Goal: Entertainment & Leisure: Browse casually

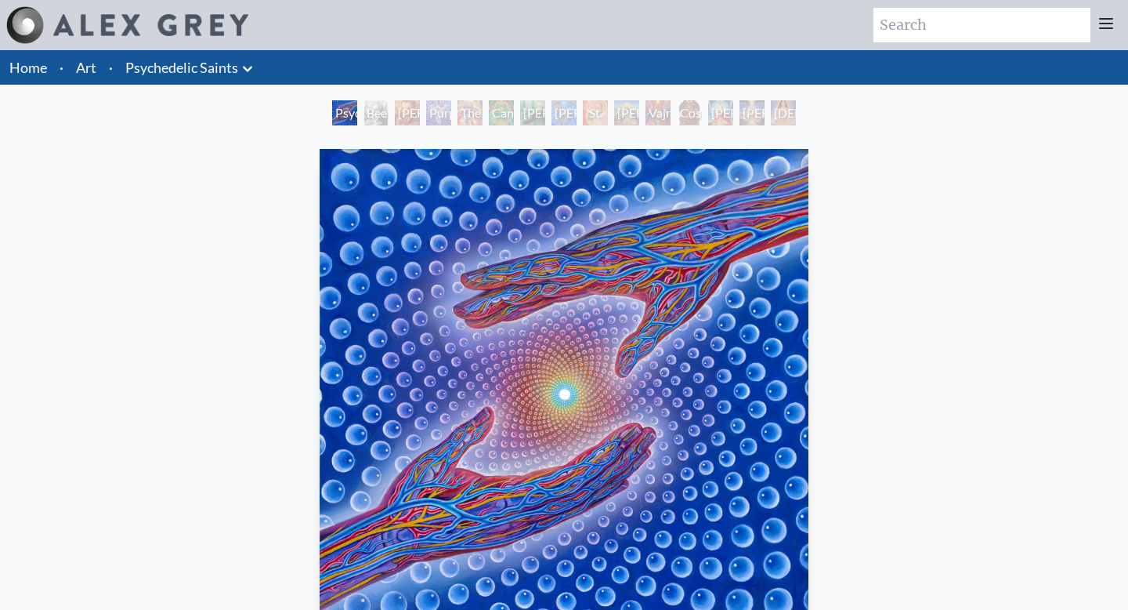
click at [89, 63] on link "Art" at bounding box center [86, 67] width 20 height 22
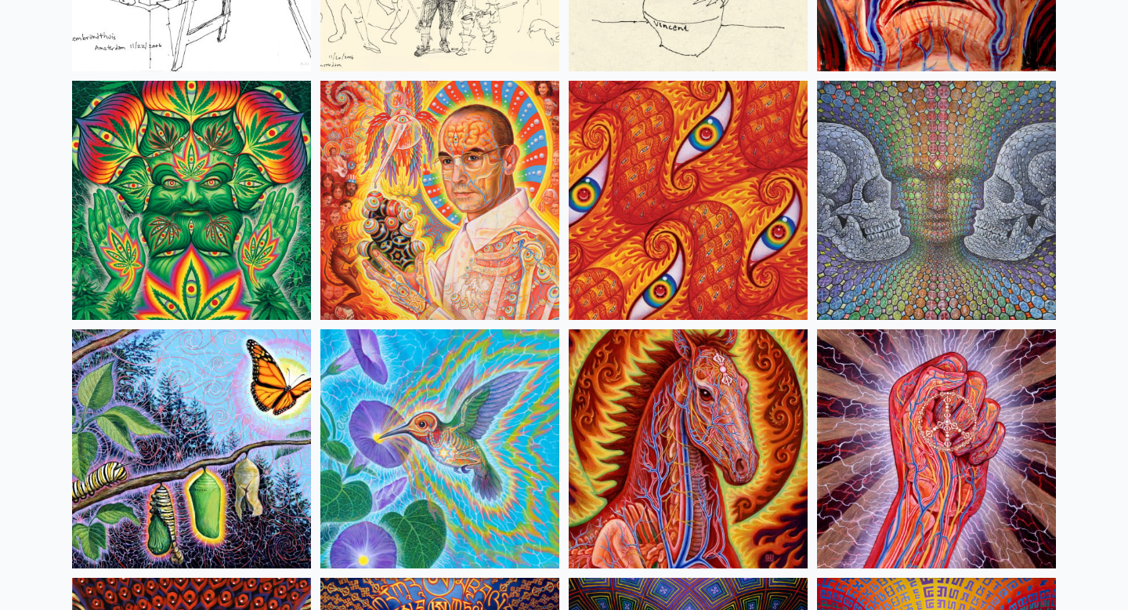
scroll to position [7528, 0]
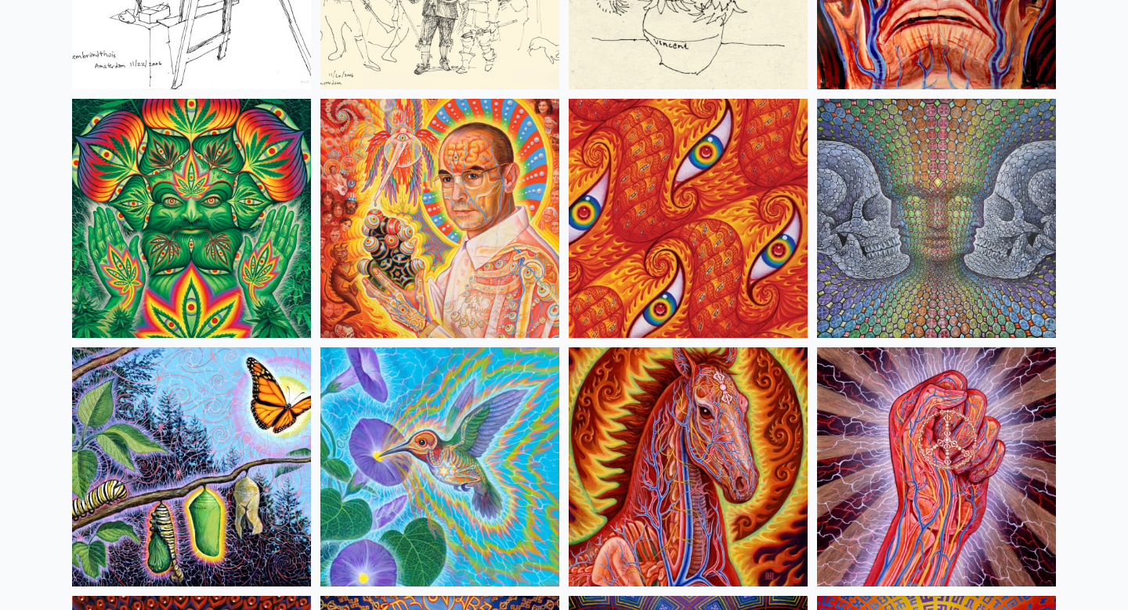
click at [495, 261] on img at bounding box center [439, 218] width 239 height 239
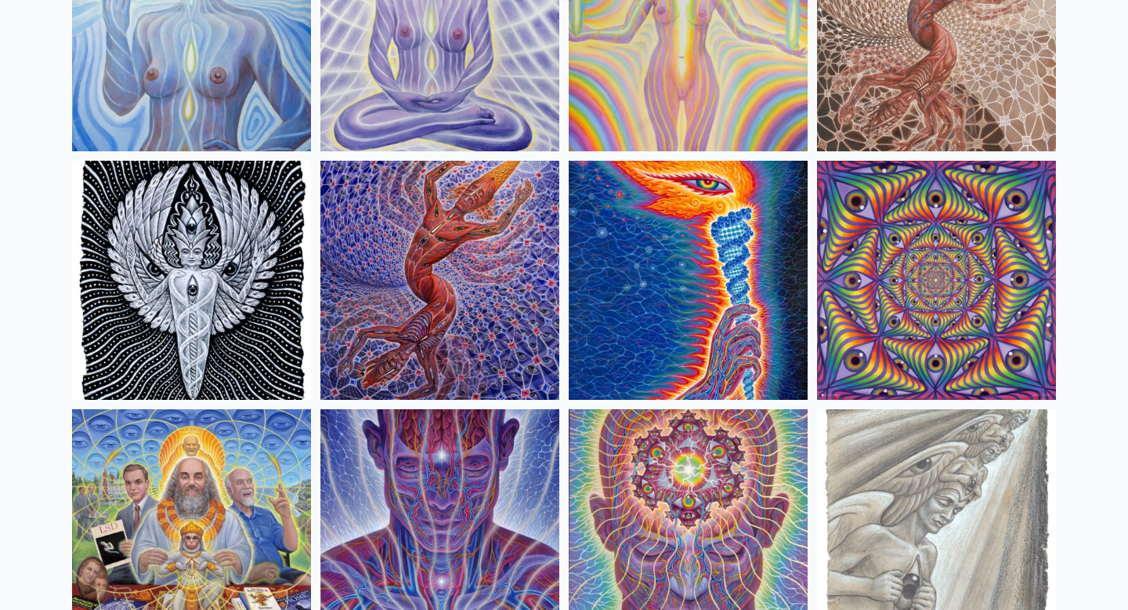
scroll to position [1392, 0]
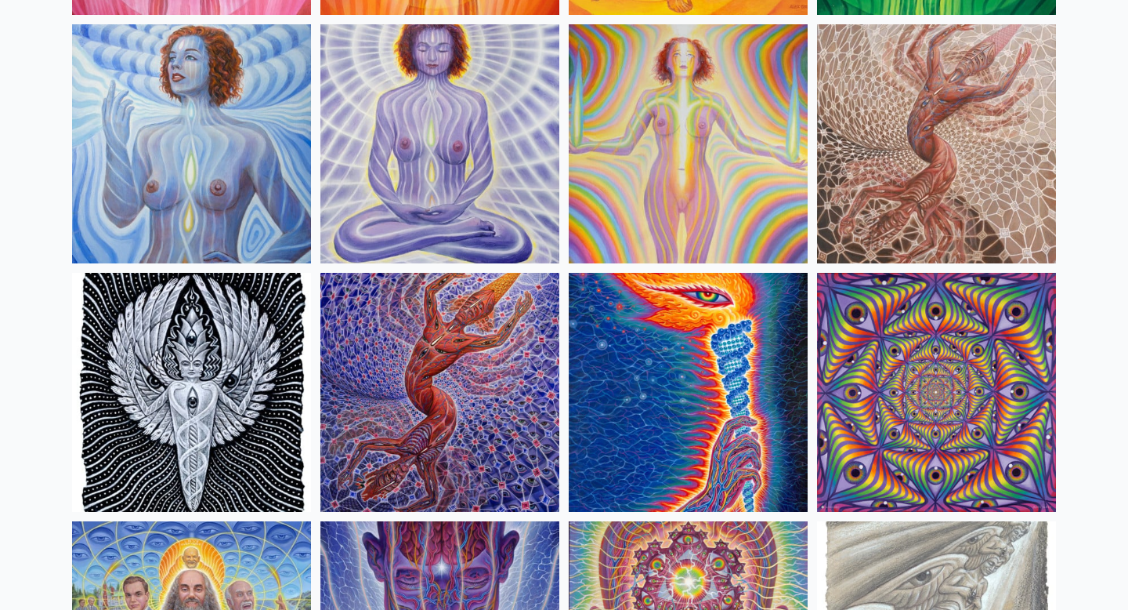
click at [461, 359] on img at bounding box center [439, 392] width 239 height 239
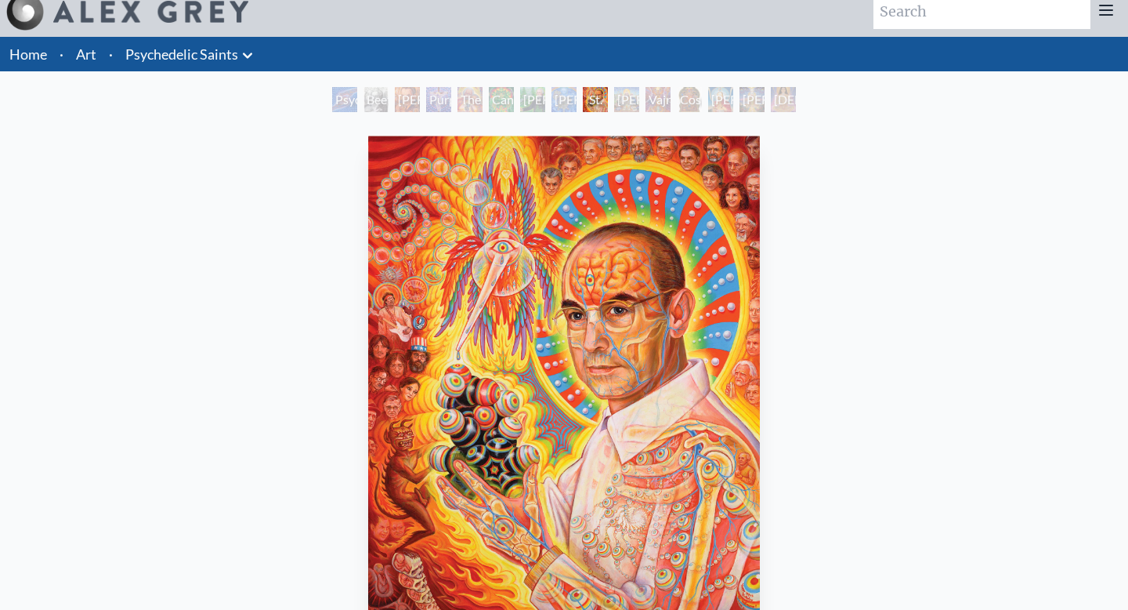
scroll to position [22, 0]
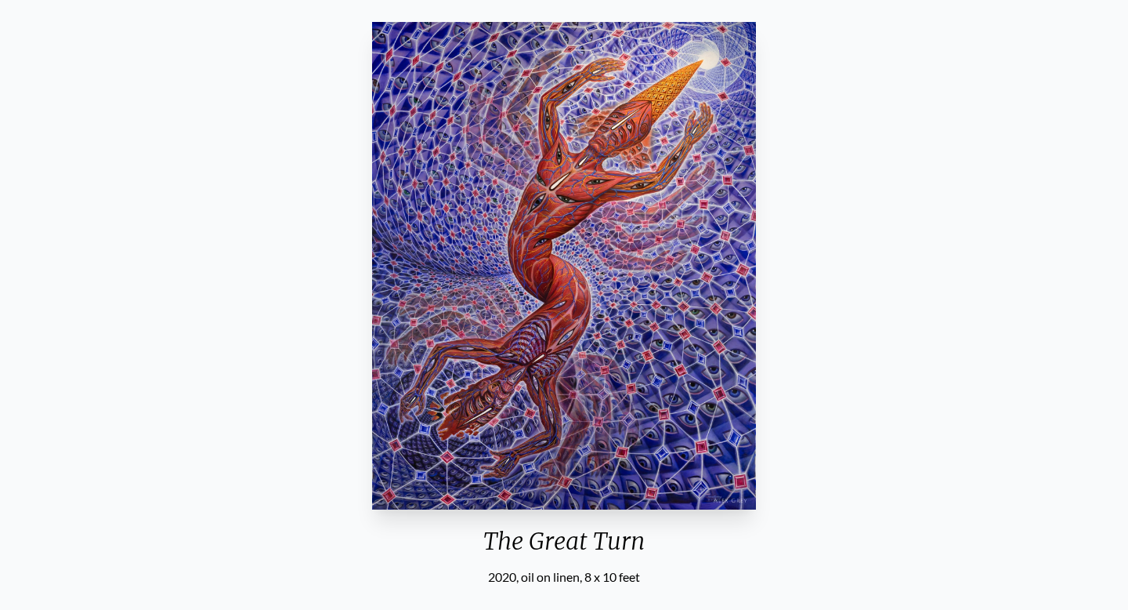
scroll to position [160, 0]
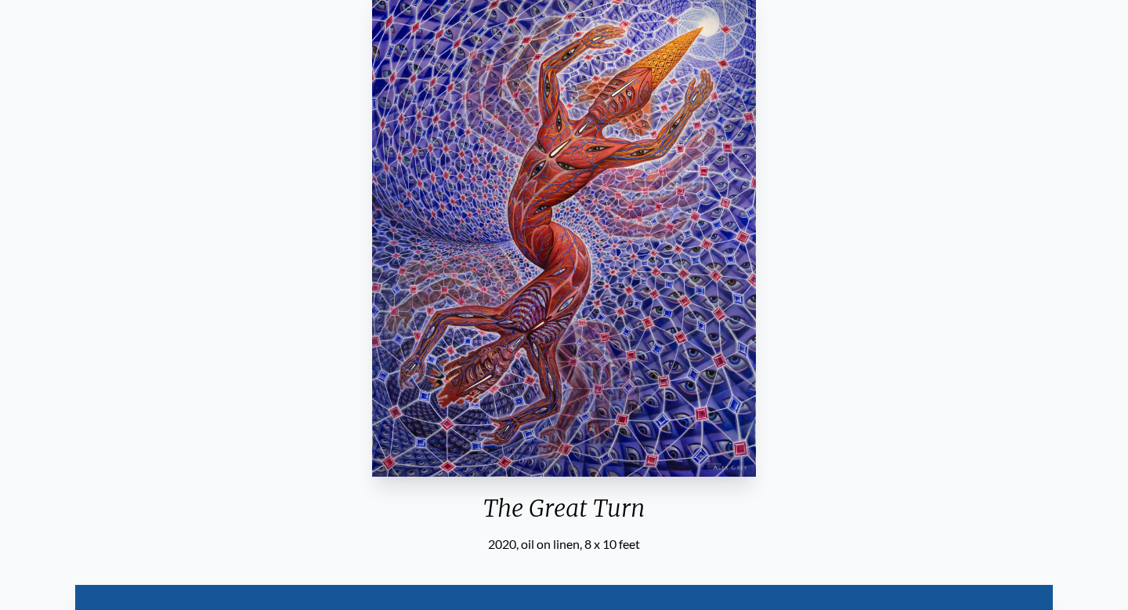
click at [487, 505] on div "The Great Turn" at bounding box center [564, 514] width 397 height 41
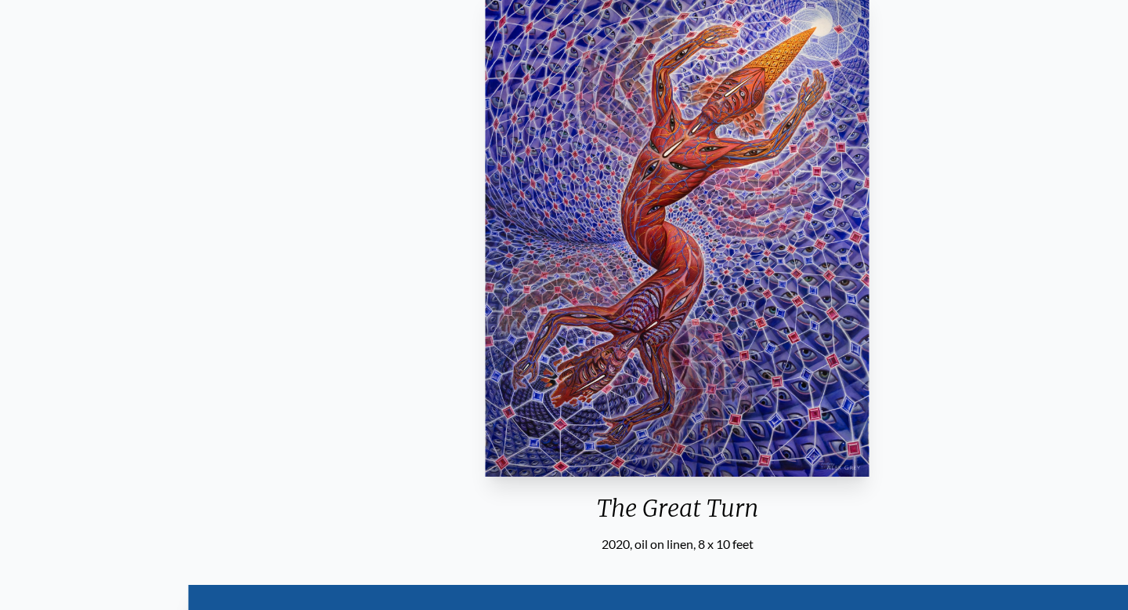
click at [616, 504] on div "The Great Turn" at bounding box center [677, 514] width 397 height 41
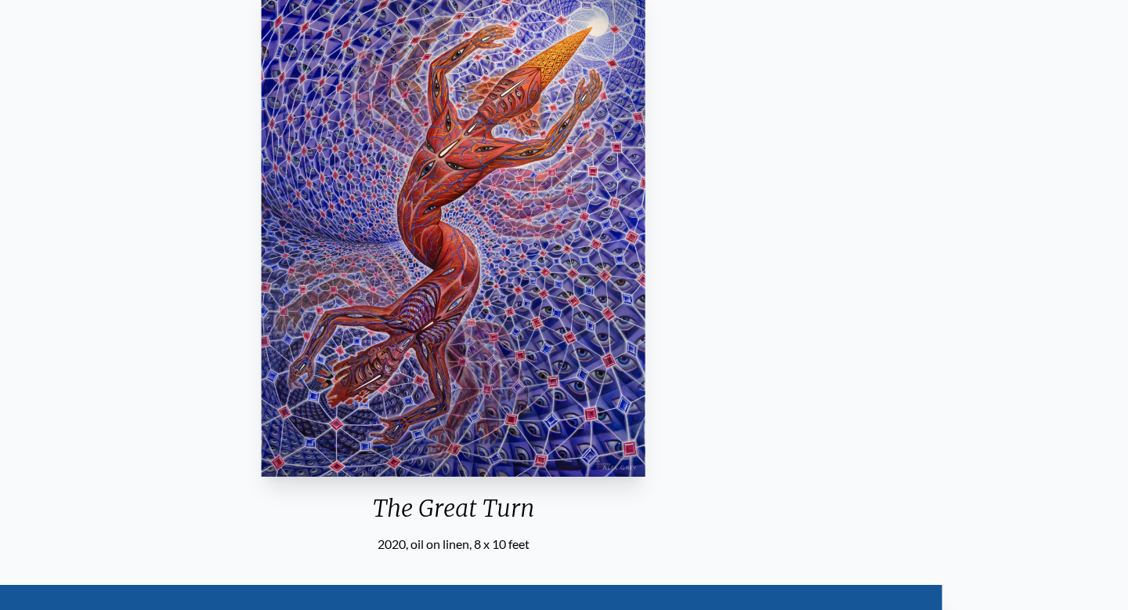
click at [524, 509] on div "The Great Turn" at bounding box center [453, 514] width 397 height 41
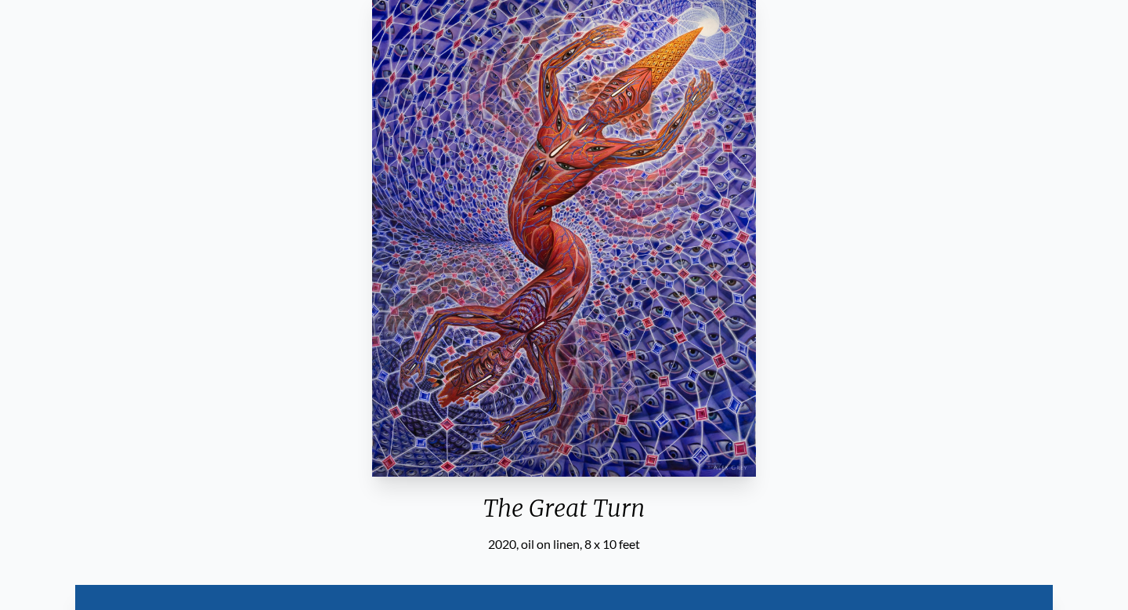
click at [537, 512] on div "The Great Turn" at bounding box center [564, 514] width 397 height 41
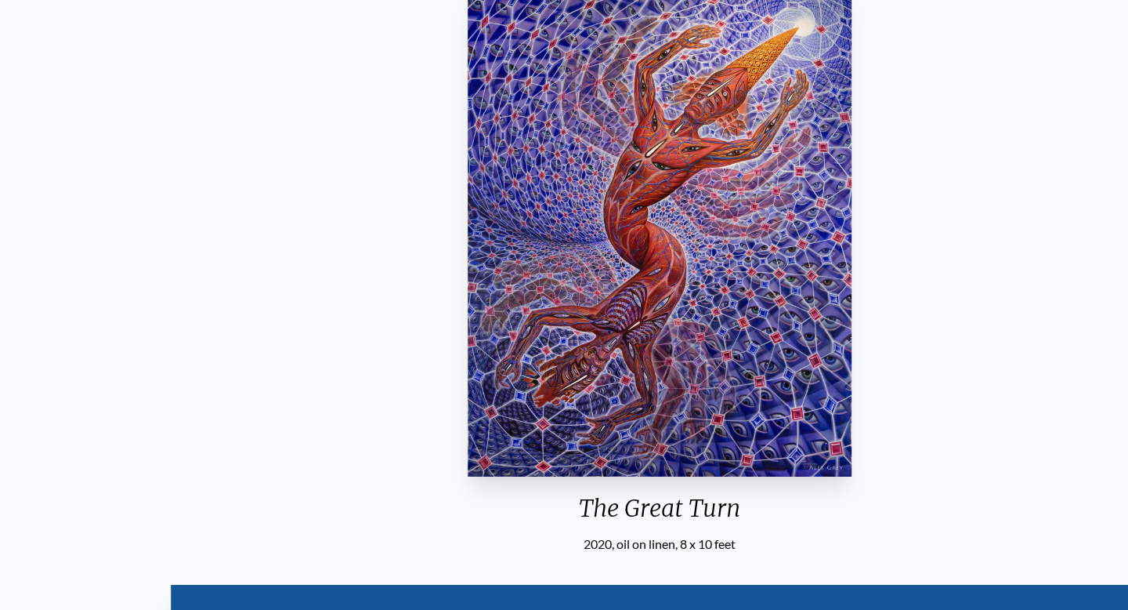
click at [584, 505] on div "The Great Turn" at bounding box center [660, 514] width 397 height 41
